Goal: Task Accomplishment & Management: Complete application form

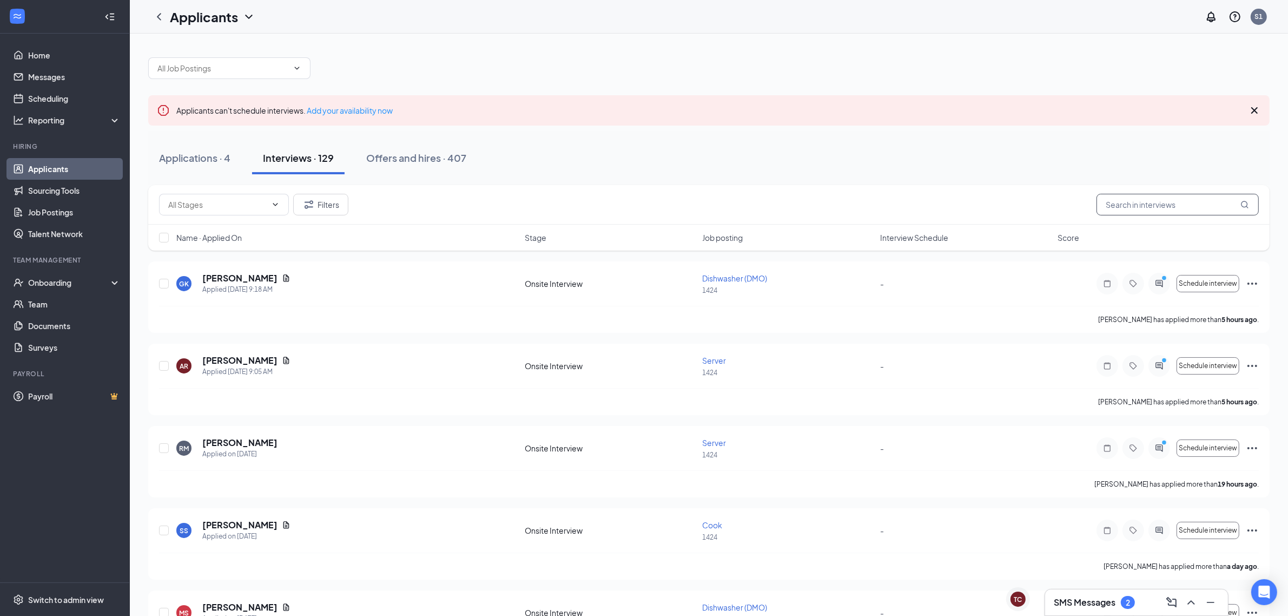
click at [1145, 207] on input "text" at bounding box center [1178, 205] width 162 height 22
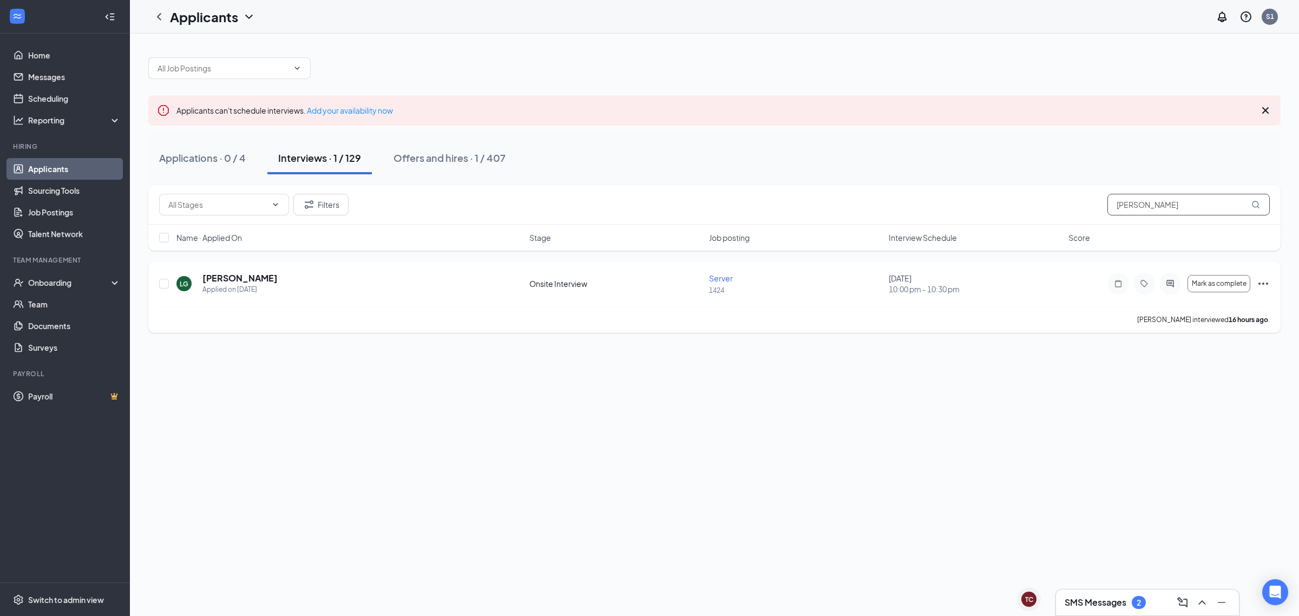
type input "[PERSON_NAME]"
click at [1259, 283] on icon "Ellipses" at bounding box center [1263, 283] width 10 height 2
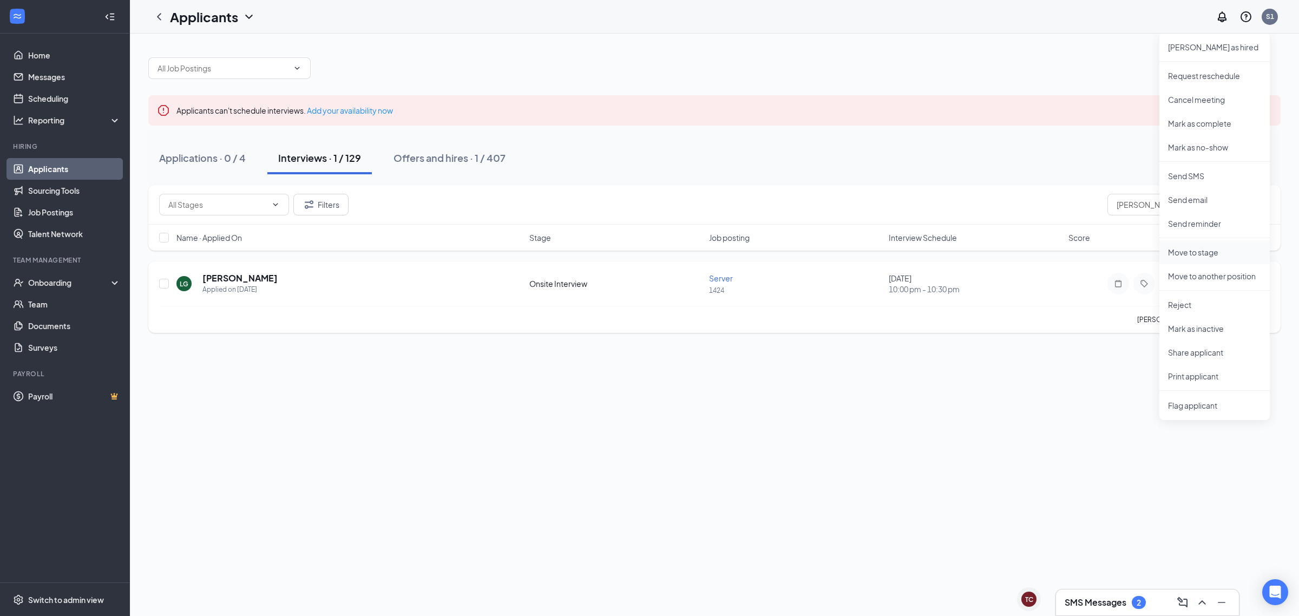
click at [1205, 255] on p "Move to stage" at bounding box center [1214, 252] width 93 height 11
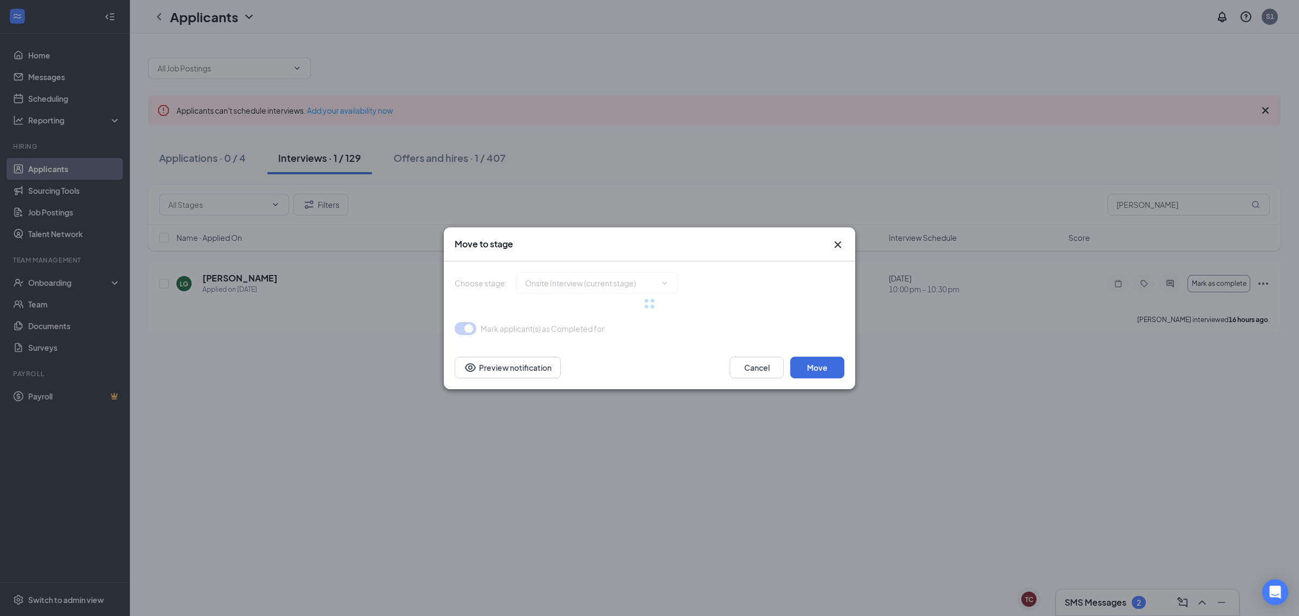
type input "Hiring Complete (final stage)"
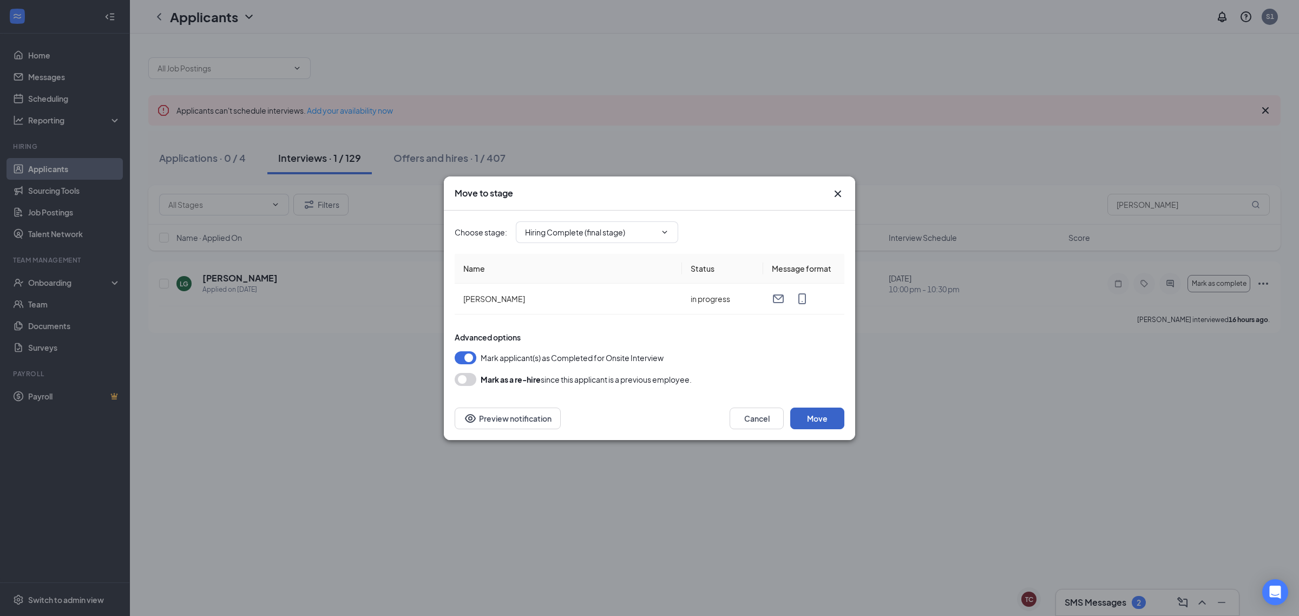
click at [816, 416] on button "Move" at bounding box center [817, 418] width 54 height 22
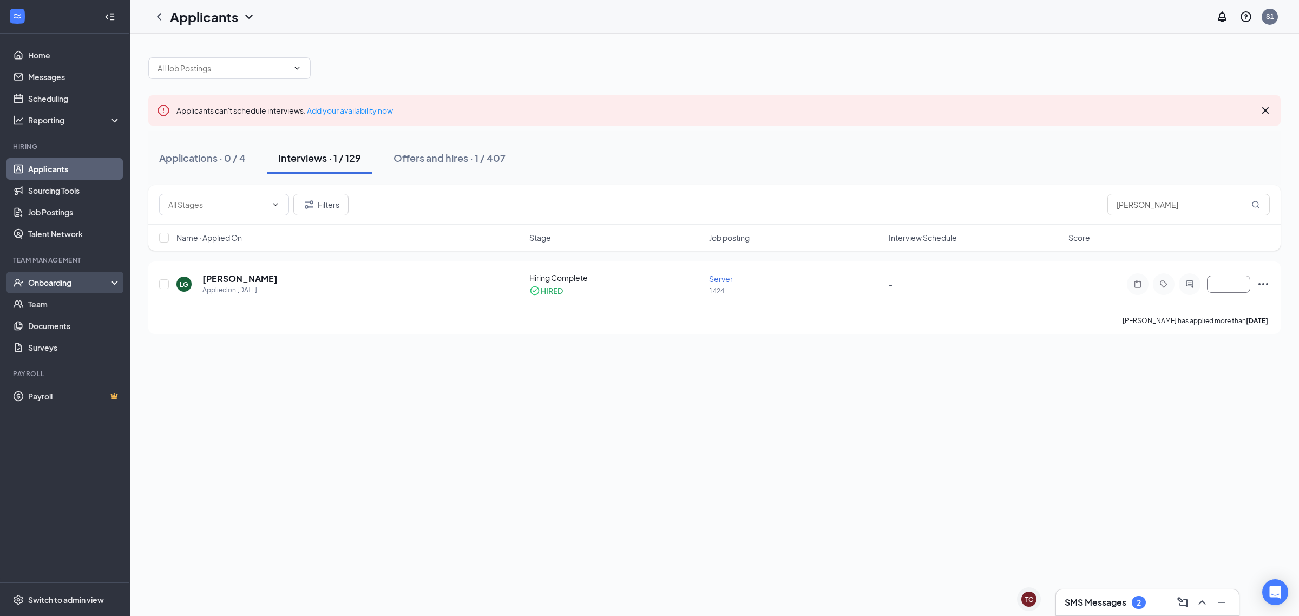
click at [60, 280] on div "Onboarding" at bounding box center [69, 282] width 83 height 11
click at [74, 305] on link "Overview" at bounding box center [74, 304] width 93 height 22
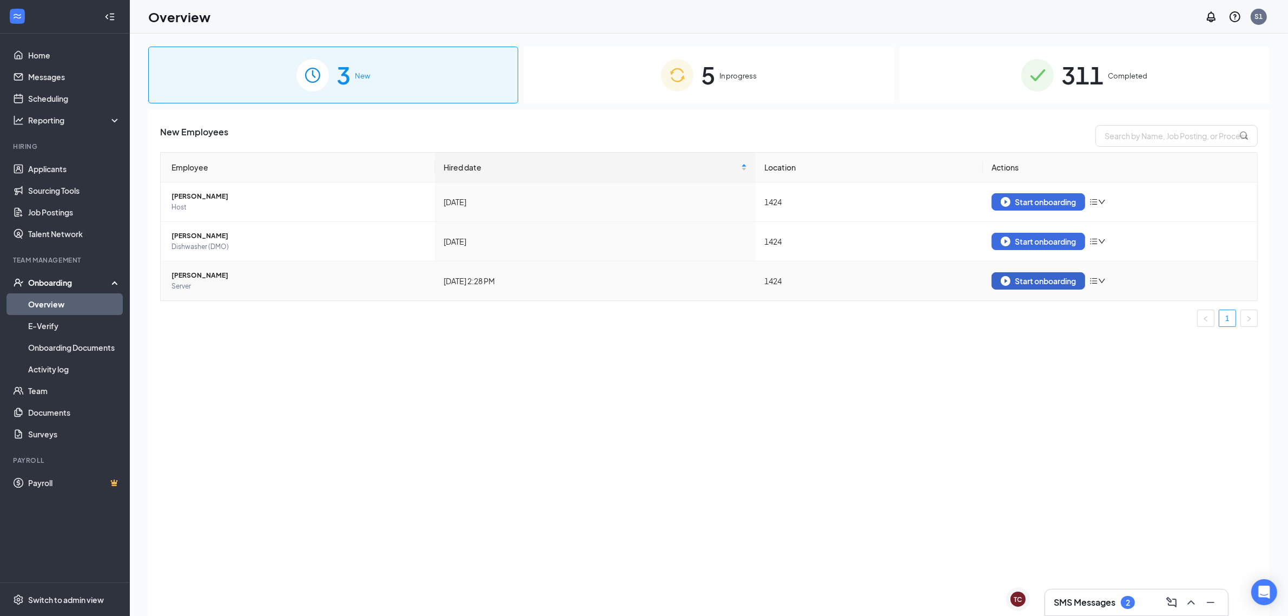
click at [1022, 282] on div "Start onboarding" at bounding box center [1038, 281] width 75 height 10
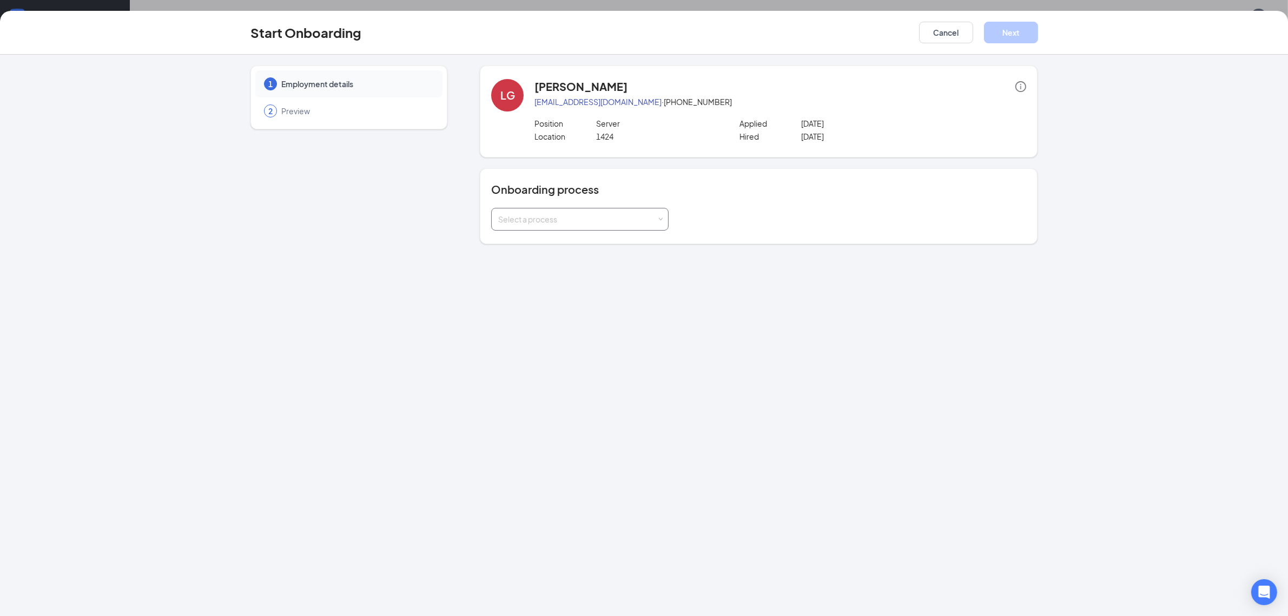
click at [624, 218] on div "Select a process" at bounding box center [577, 219] width 159 height 11
click at [591, 299] on li "[US_STATE] Onboarding" at bounding box center [579, 304] width 177 height 19
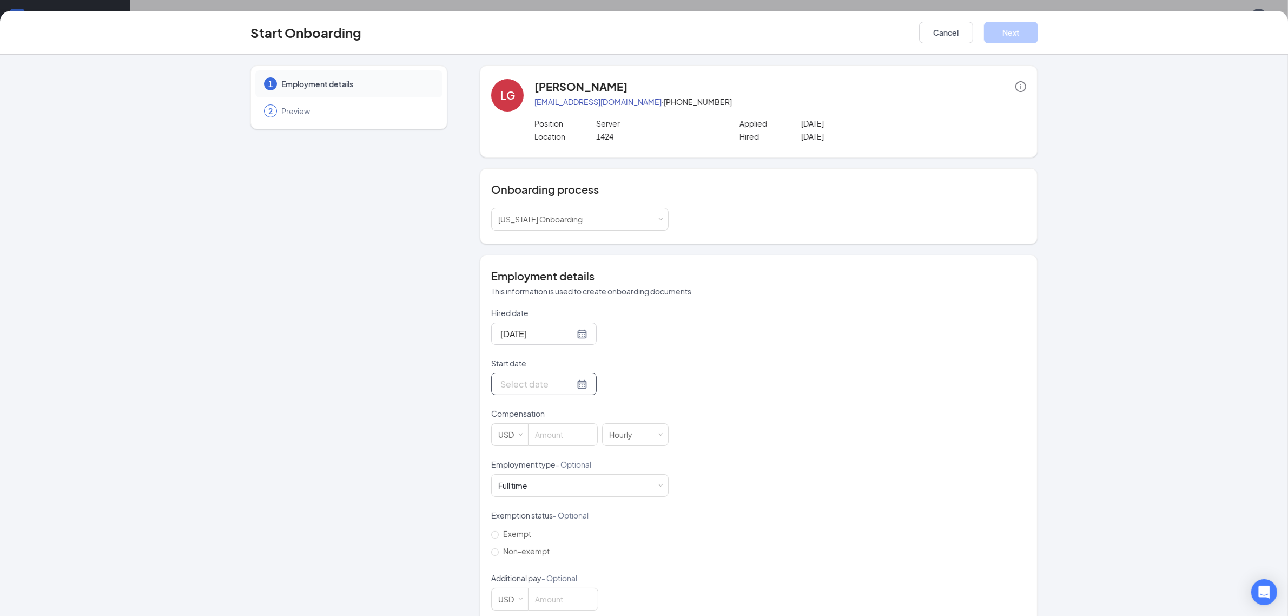
click at [564, 383] on div at bounding box center [544, 384] width 87 height 14
type input "[DATE]"
click at [582, 482] on div "16" at bounding box center [585, 480] width 13 height 13
click at [572, 437] on input at bounding box center [563, 435] width 69 height 22
type input "2.13"
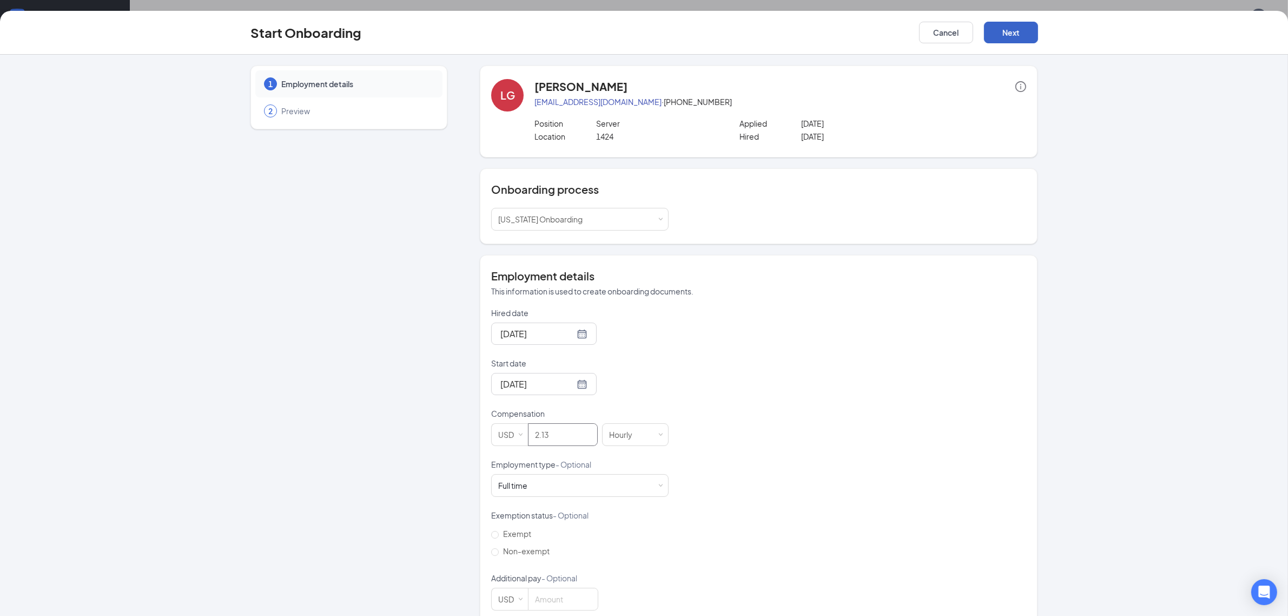
click at [997, 36] on button "Next" at bounding box center [1011, 33] width 54 height 22
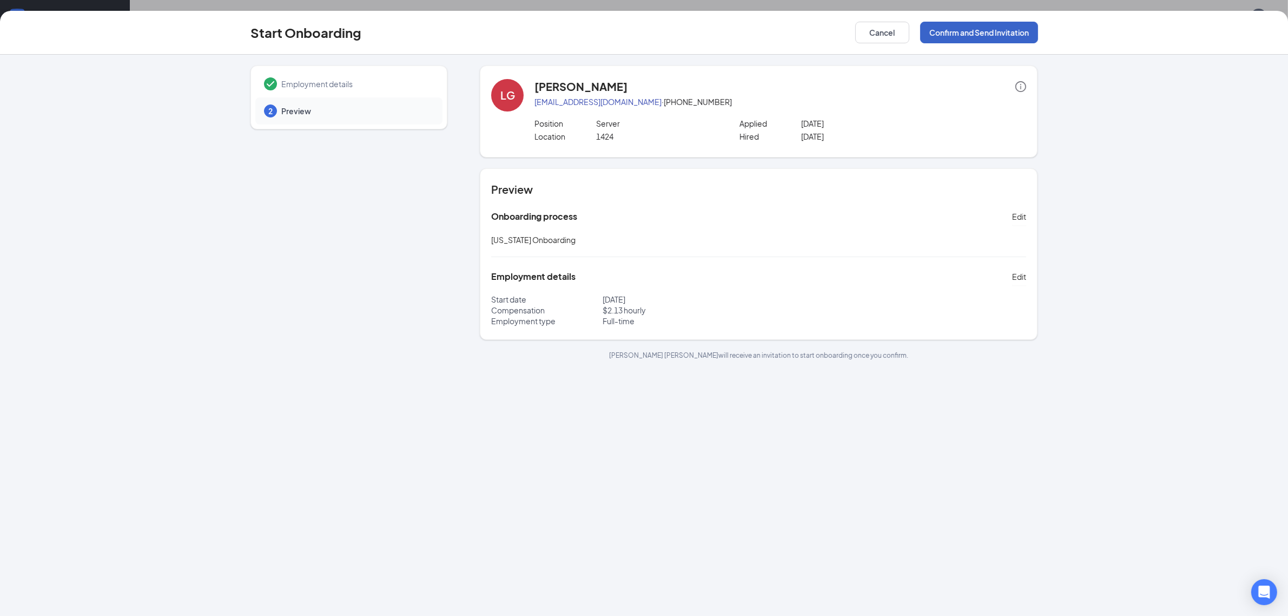
click at [997, 36] on button "Confirm and Send Invitation" at bounding box center [979, 33] width 118 height 22
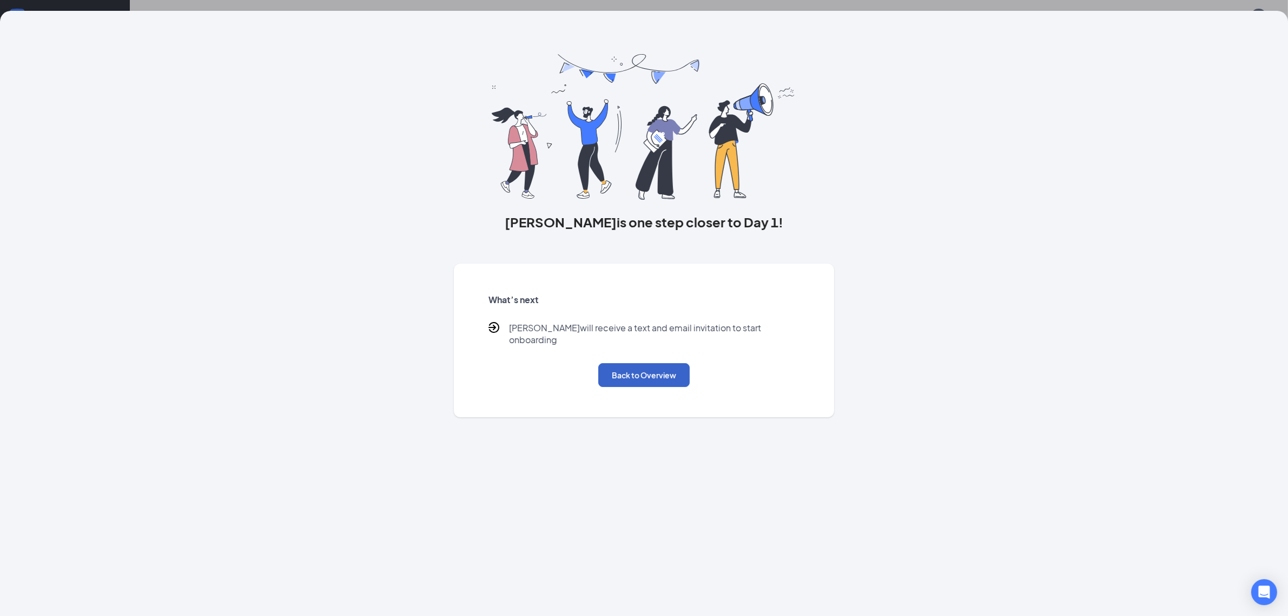
click at [630, 366] on button "Back to Overview" at bounding box center [643, 375] width 91 height 24
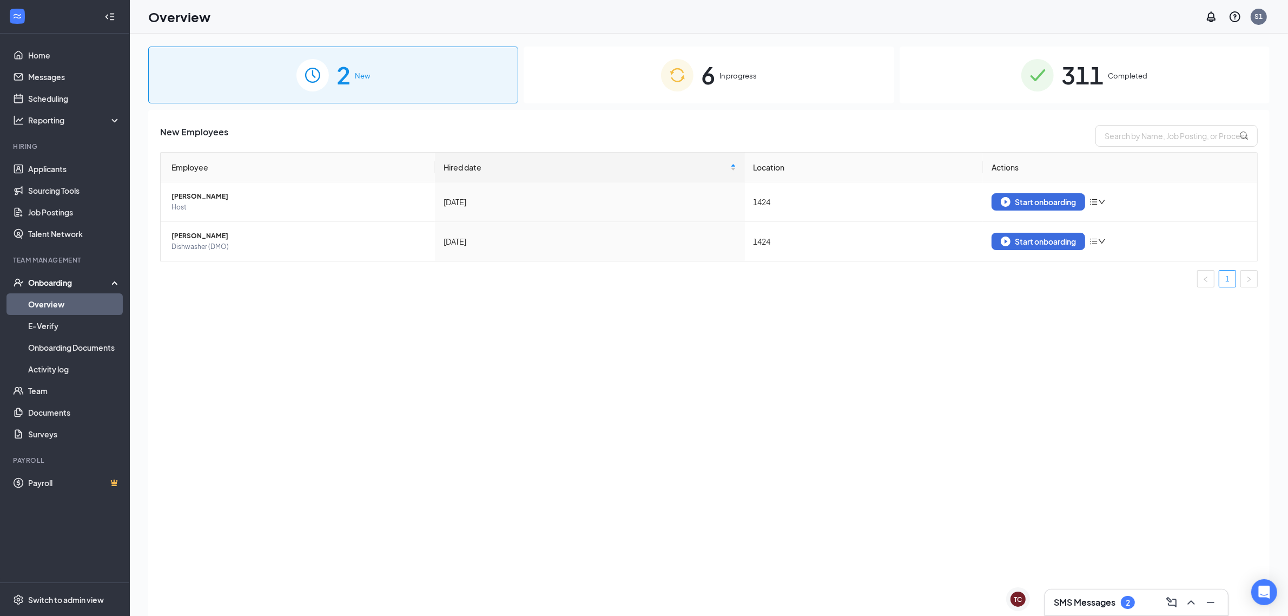
click at [738, 67] on div "6 In progress" at bounding box center [709, 75] width 370 height 57
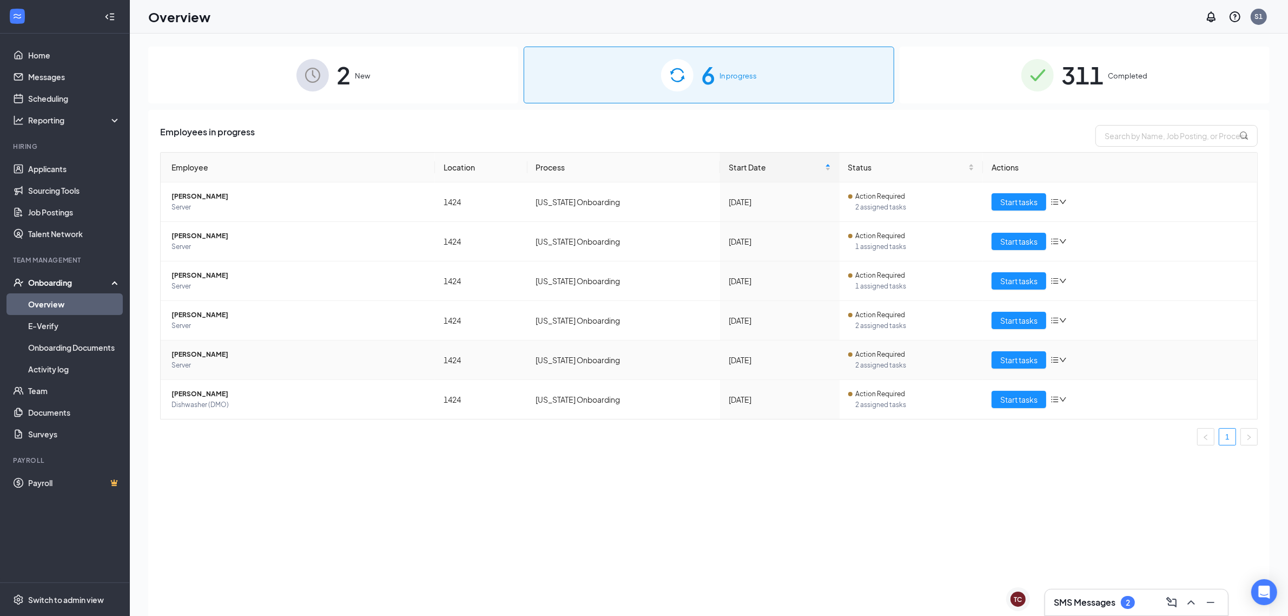
click at [1058, 361] on icon "bars" at bounding box center [1055, 360] width 9 height 9
click at [496, 548] on div "Employees in progress Employee Location Process Start Date Status Actions Kaihd…" at bounding box center [709, 376] width 1122 height 533
